Goal: Task Accomplishment & Management: Use online tool/utility

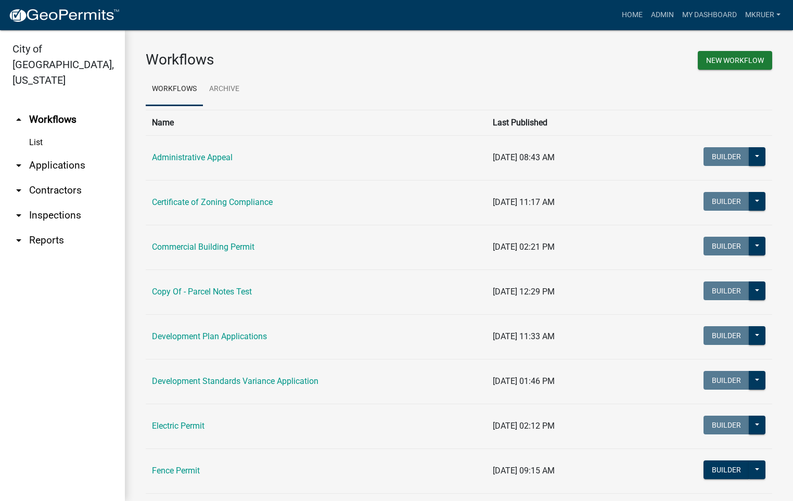
click at [54, 203] on link "arrow_drop_down Inspections" at bounding box center [62, 215] width 125 height 25
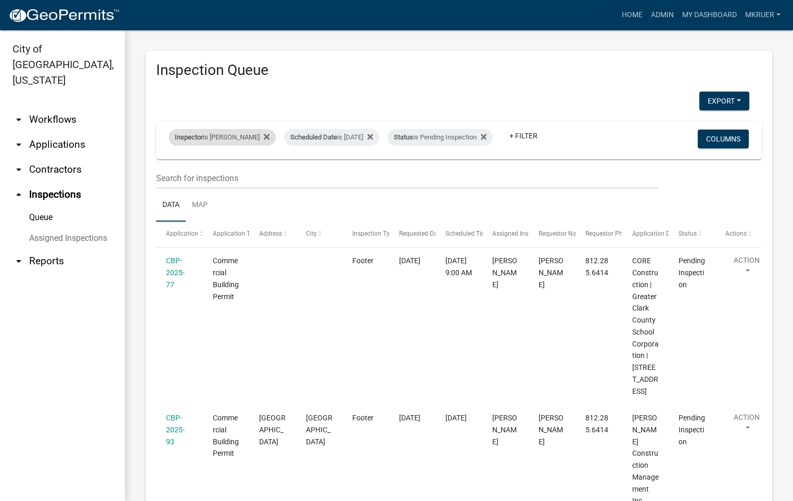
click at [239, 130] on div "Inspector is [PERSON_NAME]" at bounding box center [222, 137] width 107 height 17
click at [192, 181] on select "Select an option None [PERSON_NAME] [PERSON_NAME] [PERSON_NAME] [PERSON_NAME] […" at bounding box center [214, 179] width 104 height 21
click at [169, 169] on select "Select an option None [PERSON_NAME] [PERSON_NAME] [PERSON_NAME] [PERSON_NAME] […" at bounding box center [214, 179] width 104 height 21
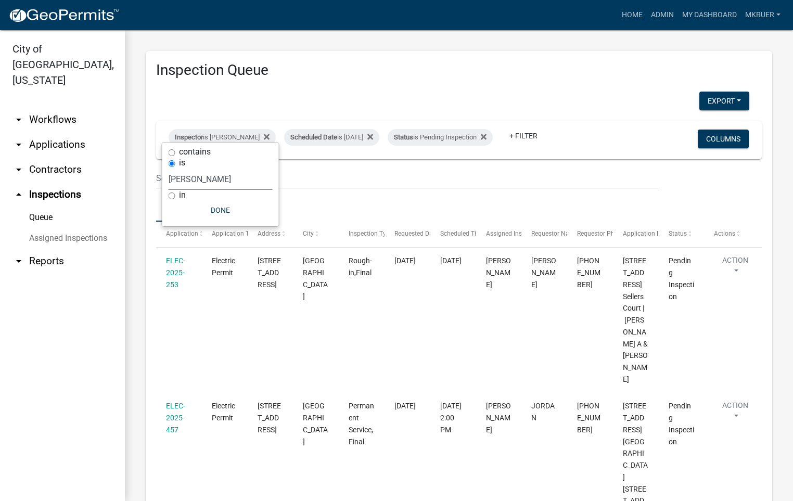
click at [212, 181] on select "Select an option None [PERSON_NAME] [PERSON_NAME] [PERSON_NAME] [PERSON_NAME] […" at bounding box center [221, 179] width 104 height 21
click at [170, 169] on select "Select an option None [PERSON_NAME] [PERSON_NAME] [PERSON_NAME] [PERSON_NAME] […" at bounding box center [221, 179] width 104 height 21
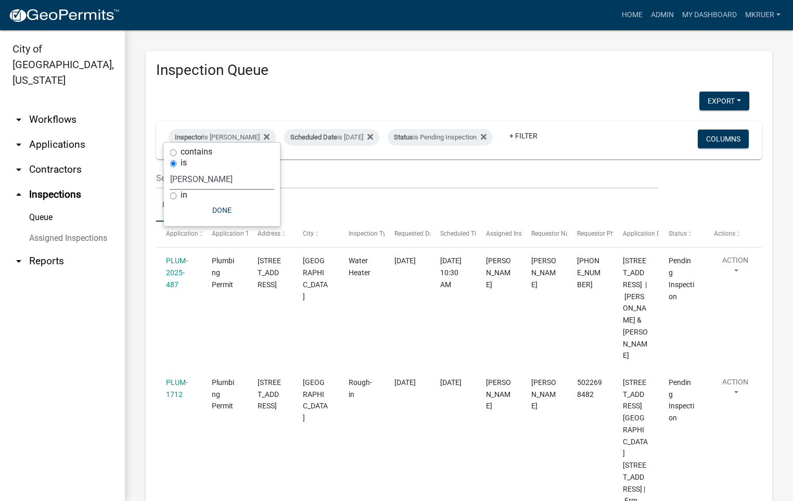
click at [203, 179] on select "Select an option None [PERSON_NAME] [PERSON_NAME] [PERSON_NAME] [PERSON_NAME] […" at bounding box center [222, 179] width 104 height 21
select select "fdb3bcc6-ce93-4663-8a18-5c08884dd177"
click at [170, 169] on select "Select an option None [PERSON_NAME] [PERSON_NAME] [PERSON_NAME] [PERSON_NAME] […" at bounding box center [222, 179] width 104 height 21
